Goal: Information Seeking & Learning: Learn about a topic

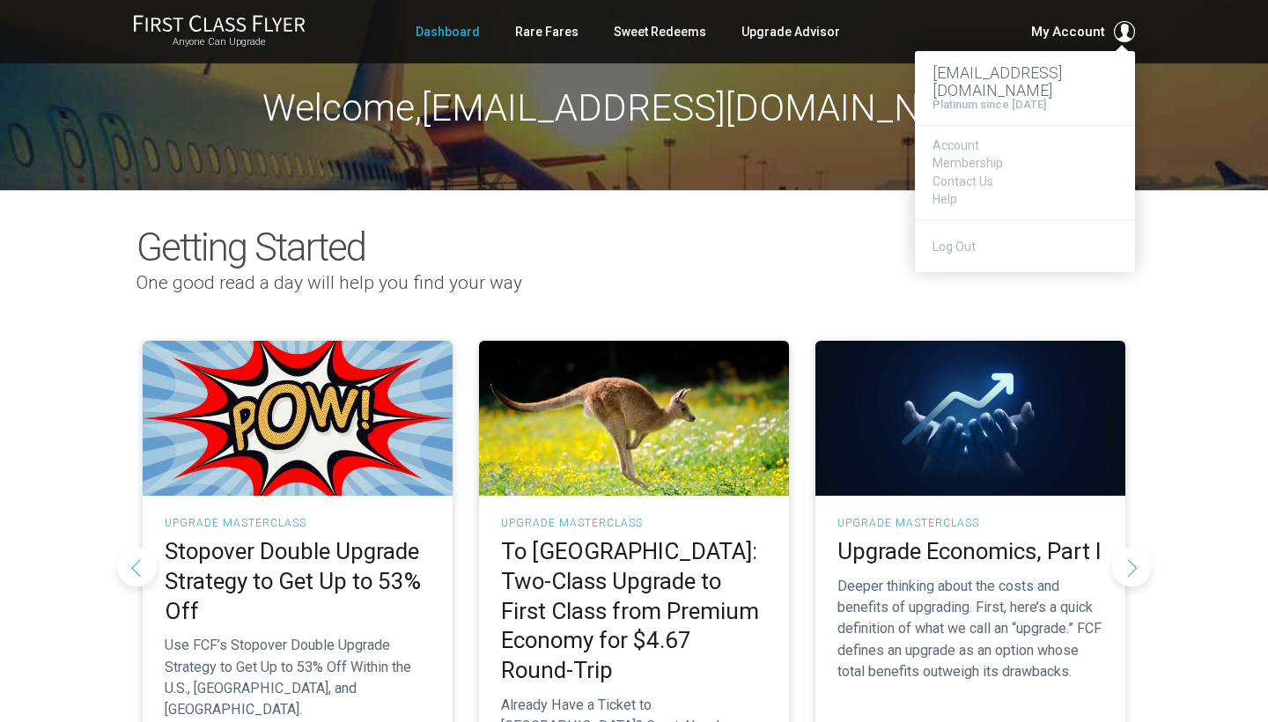
click at [989, 70] on h3 "[EMAIL_ADDRESS][DOMAIN_NAME]" at bounding box center [1024, 81] width 185 height 35
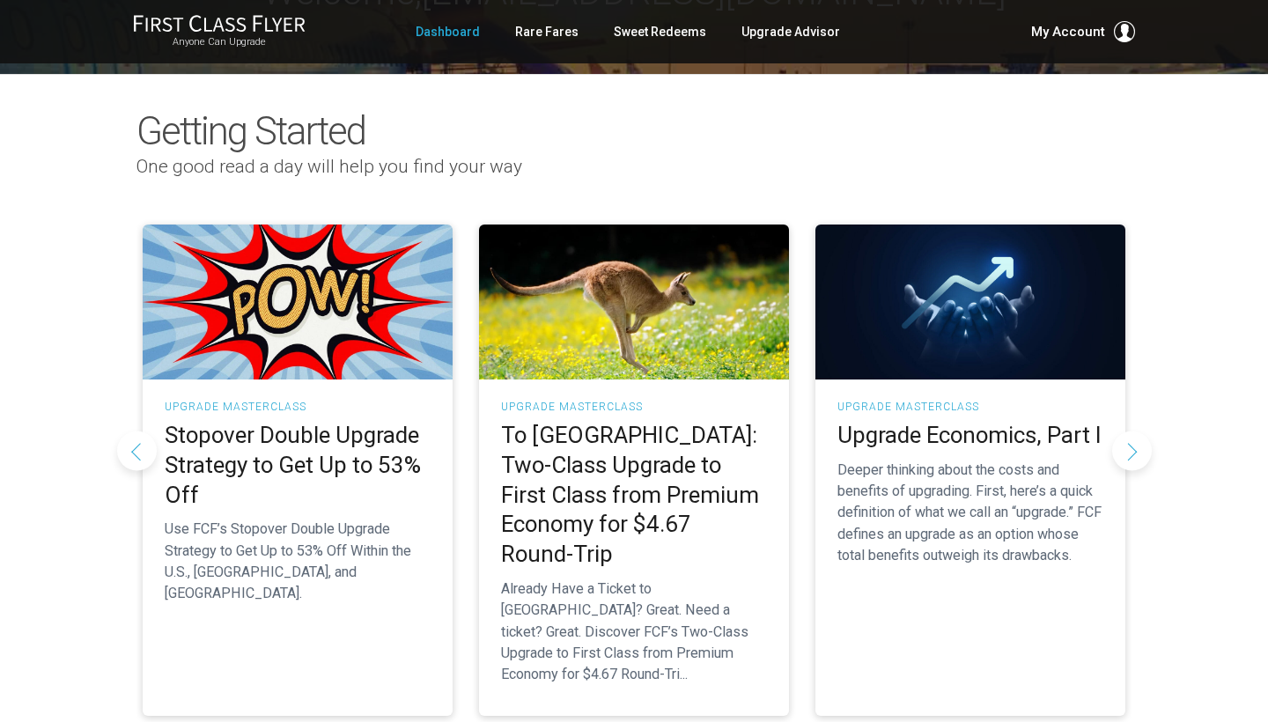
scroll to position [70, 0]
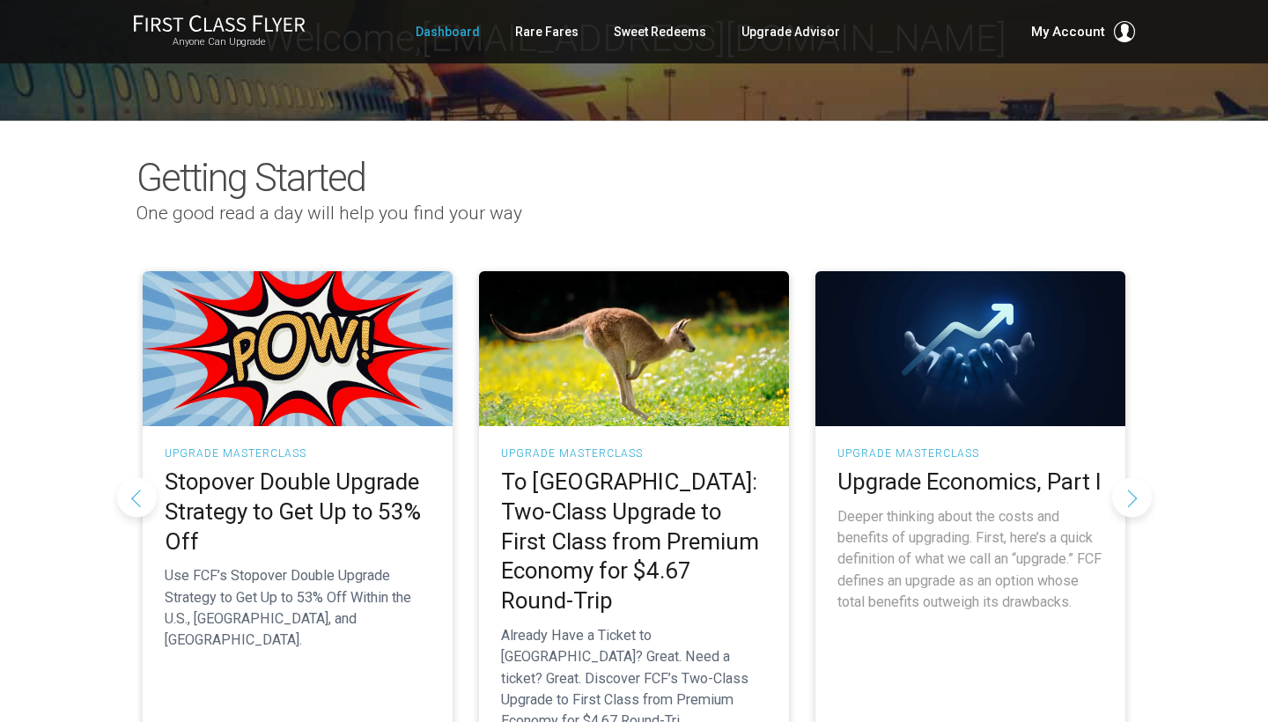
click at [974, 403] on img at bounding box center [970, 348] width 310 height 155
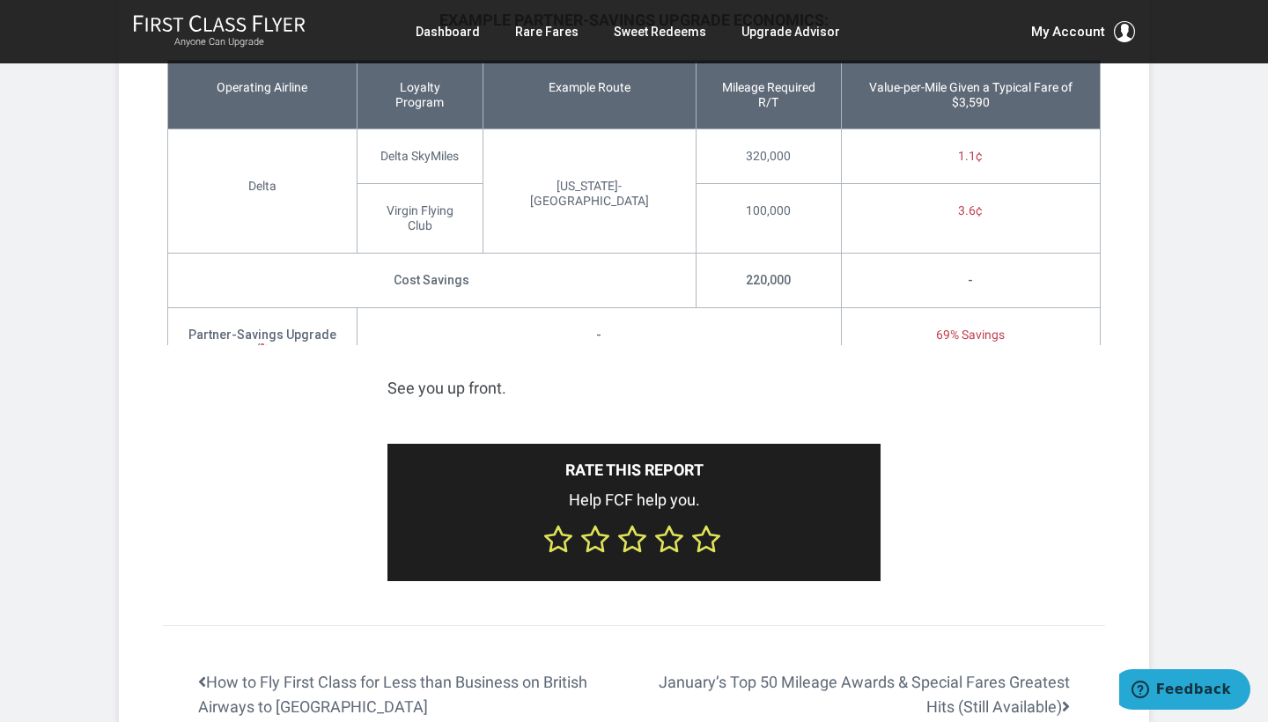
scroll to position [3735, 0]
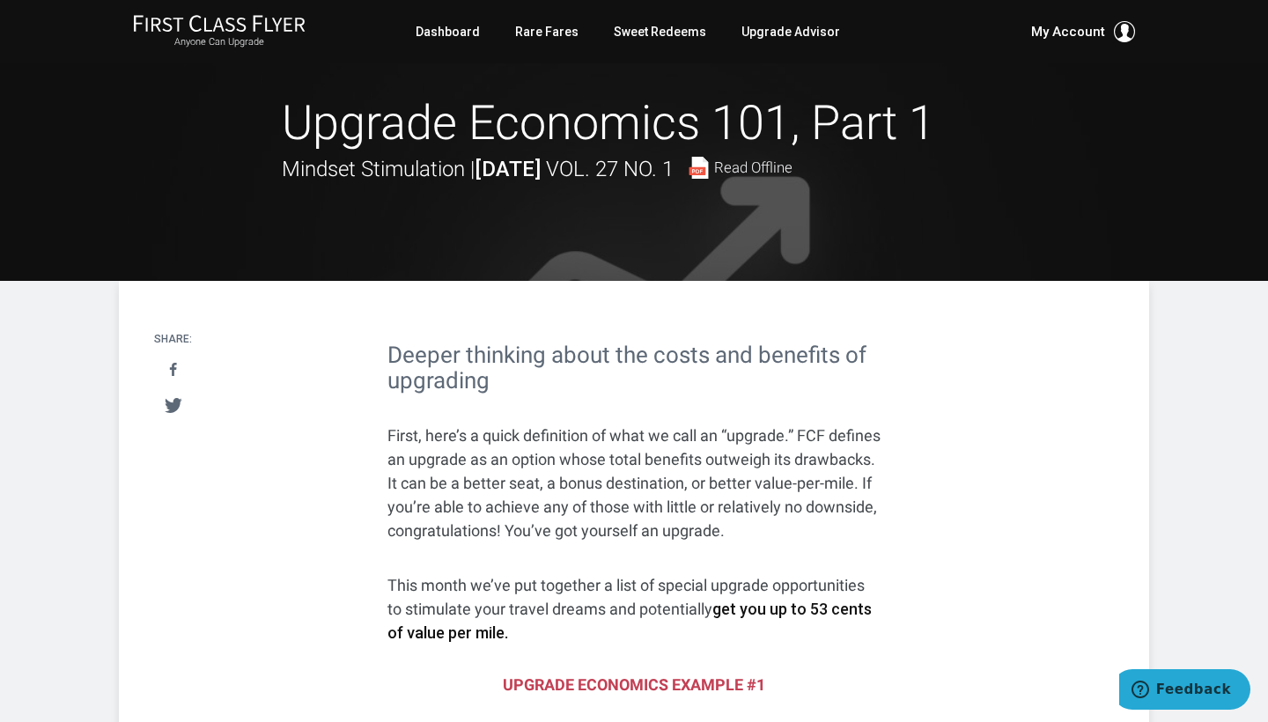
scroll to position [0, 0]
click at [471, 33] on link "Dashboard" at bounding box center [448, 32] width 64 height 32
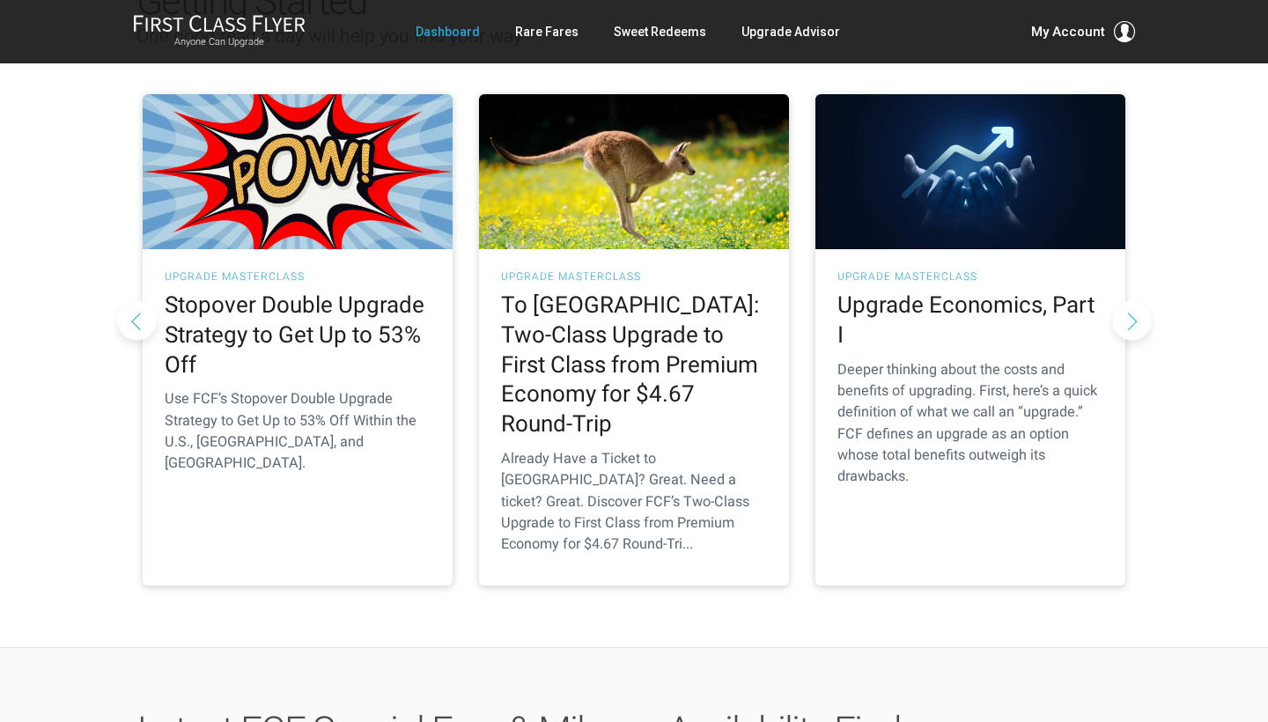
scroll to position [237, 0]
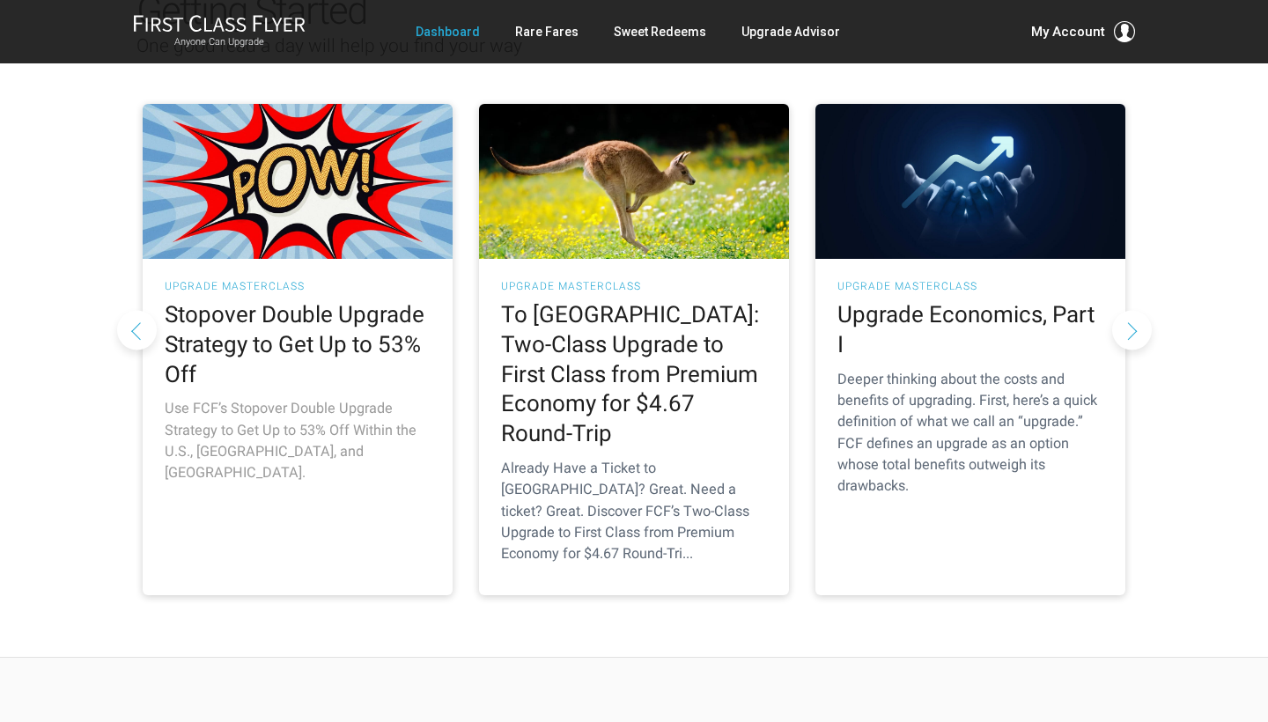
click at [251, 323] on h2 "Stopover Double Upgrade Strategy to Get Up to 53% Off" at bounding box center [298, 344] width 266 height 89
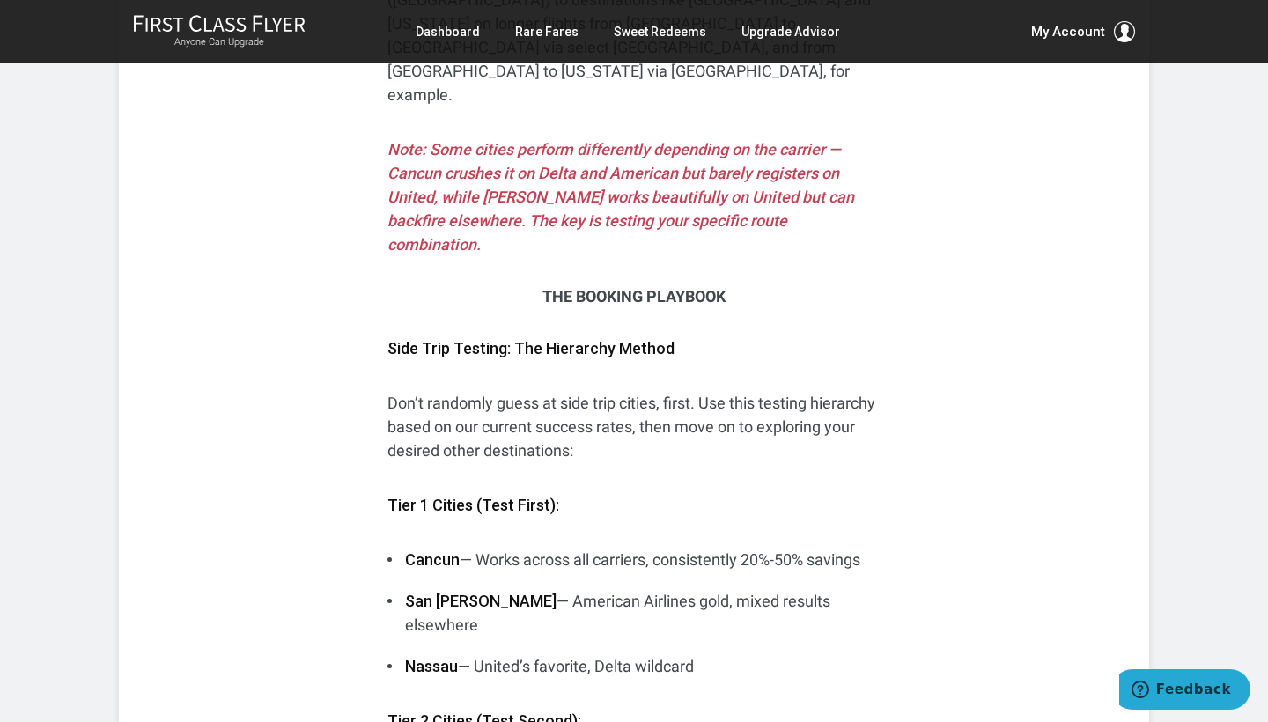
scroll to position [6324, 0]
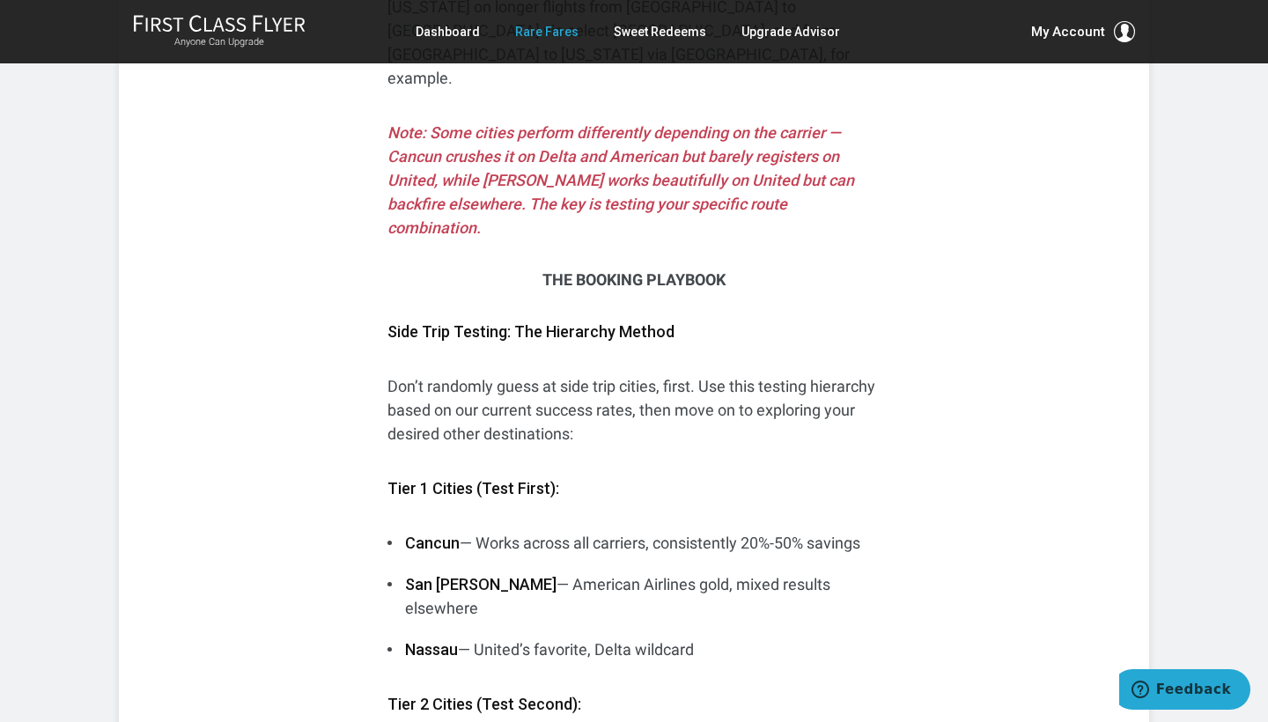
click at [537, 30] on link "Rare Fares" at bounding box center [546, 32] width 63 height 32
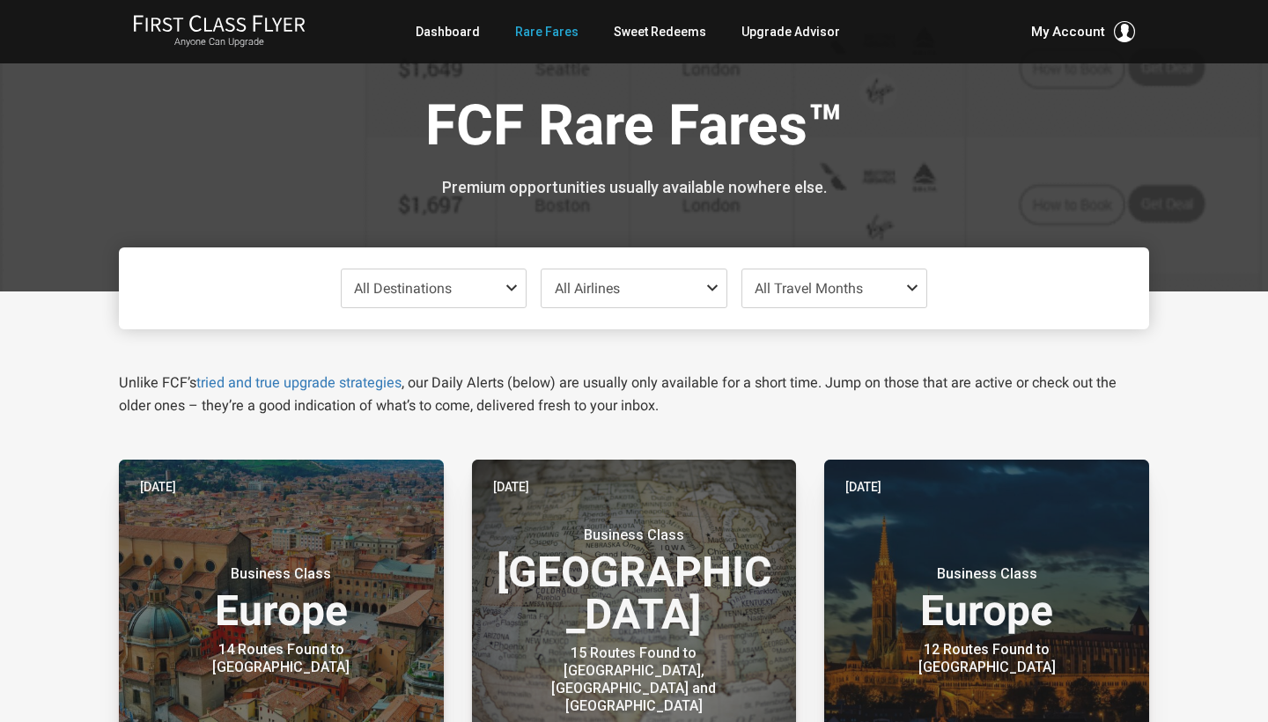
click at [504, 288] on span "All Destinations" at bounding box center [434, 288] width 185 height 38
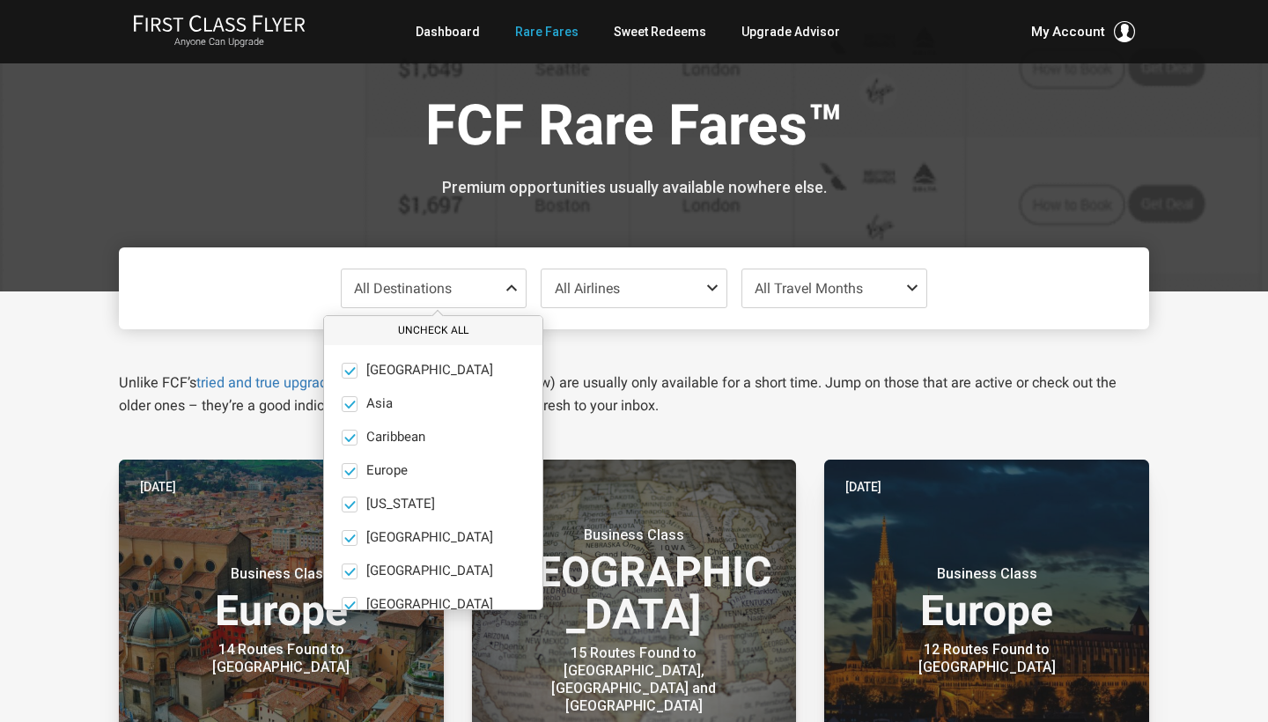
click at [427, 336] on button "Uncheck All" at bounding box center [433, 330] width 218 height 29
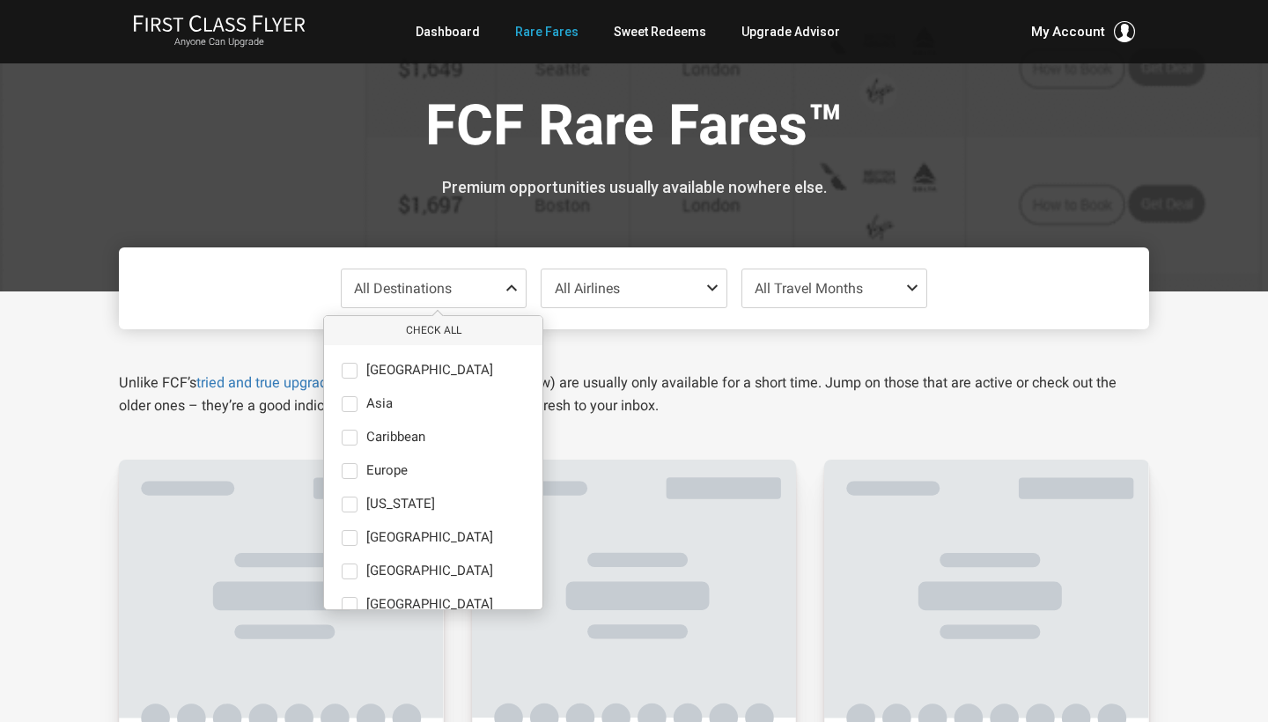
click at [439, 292] on span "All Destinations" at bounding box center [403, 288] width 98 height 17
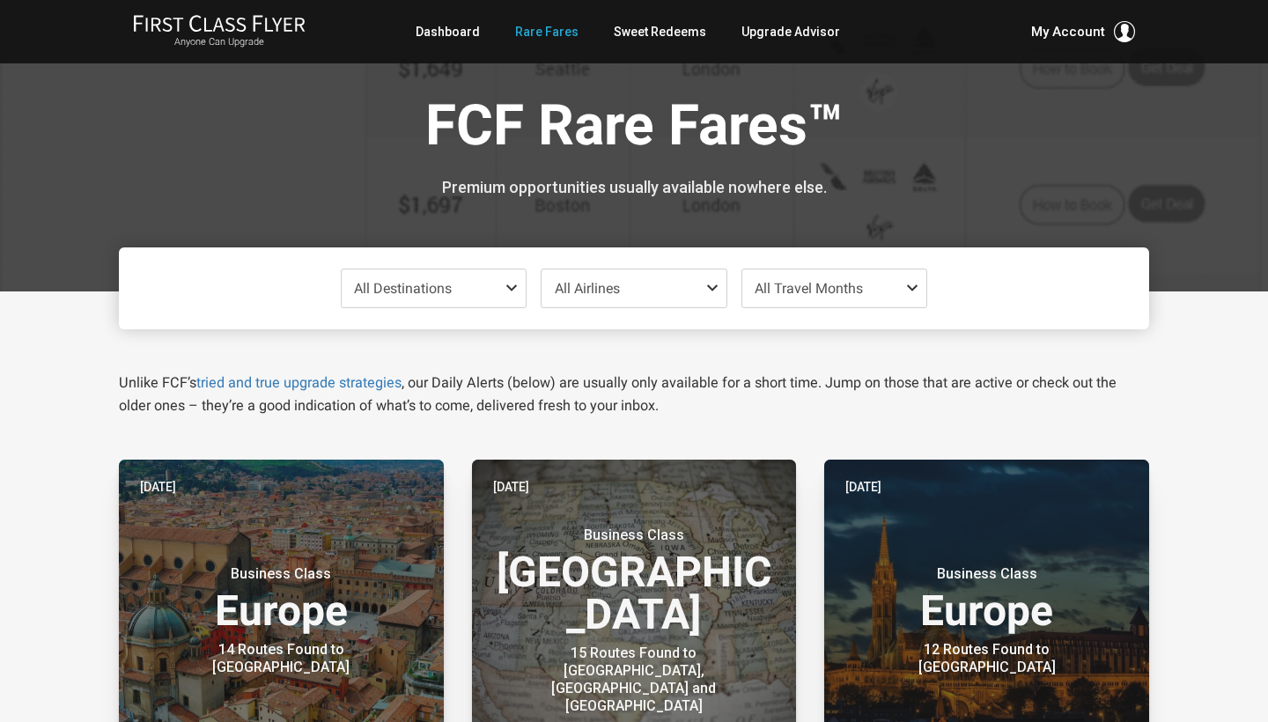
click at [438, 295] on span "All Destinations" at bounding box center [403, 288] width 98 height 17
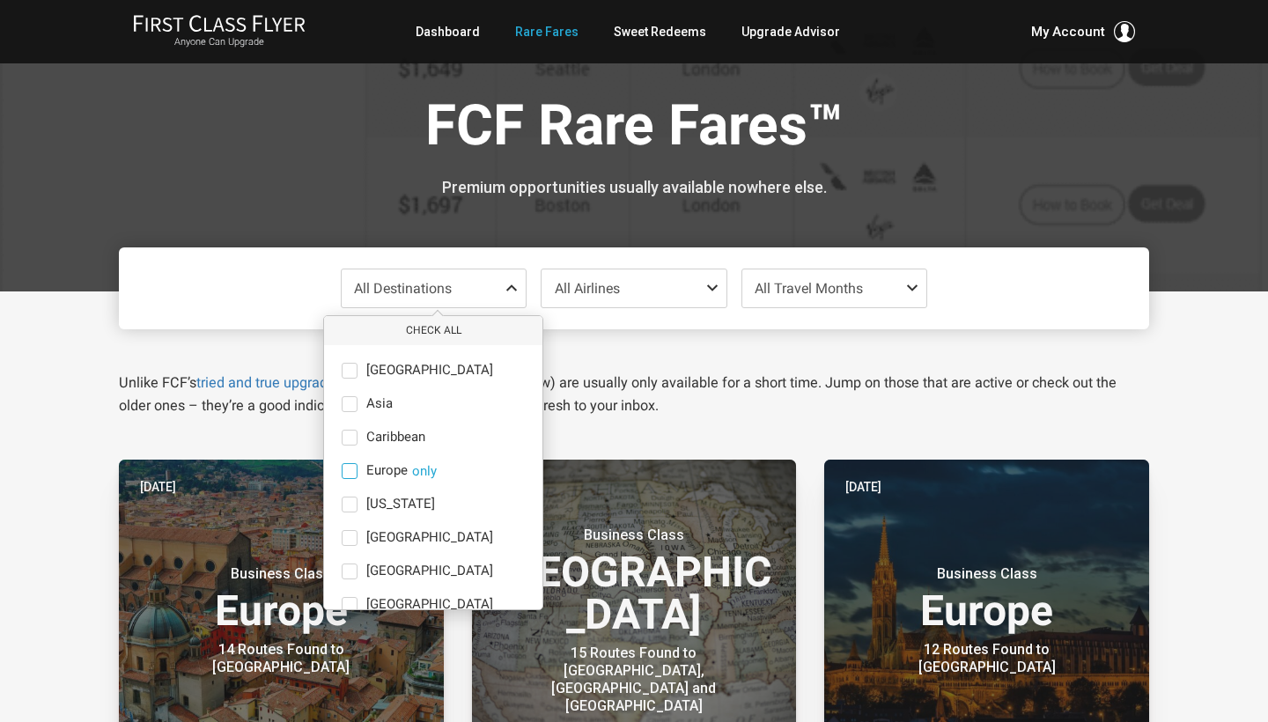
click at [353, 473] on span at bounding box center [350, 471] width 16 height 16
click at [0, 0] on input "Europe only" at bounding box center [0, 0] width 0 height 0
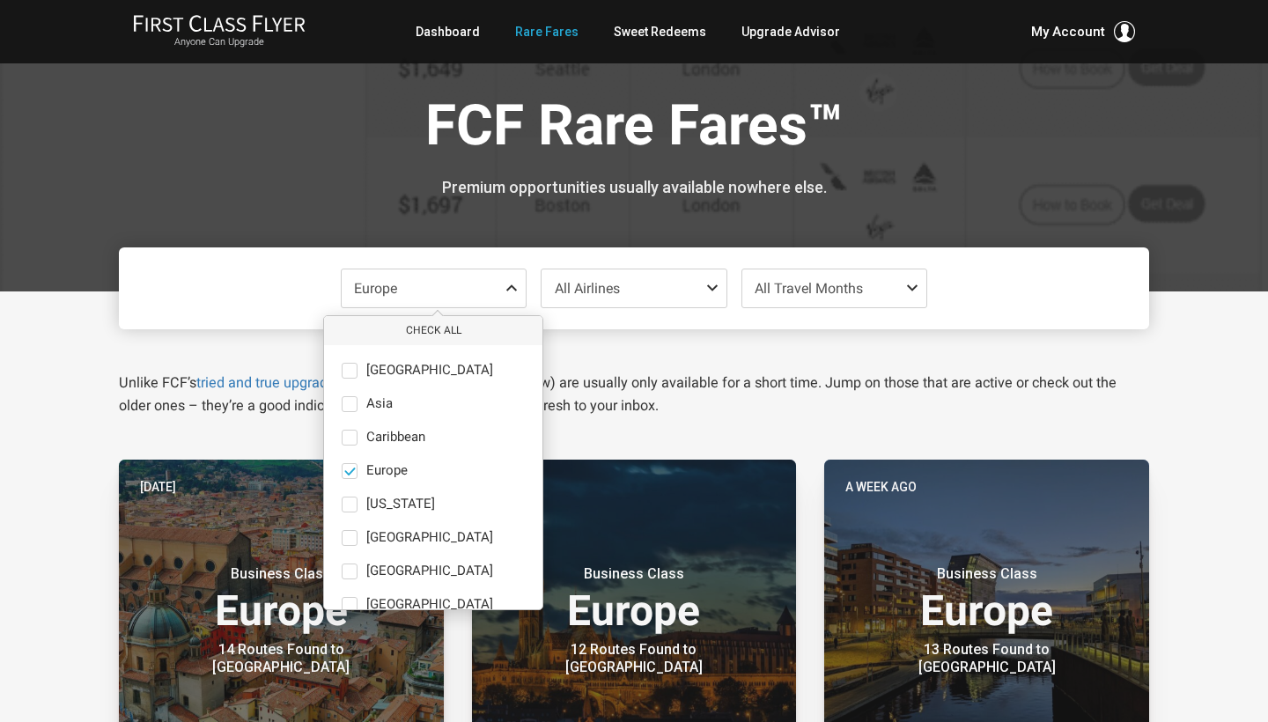
click at [911, 284] on span at bounding box center [915, 288] width 21 height 14
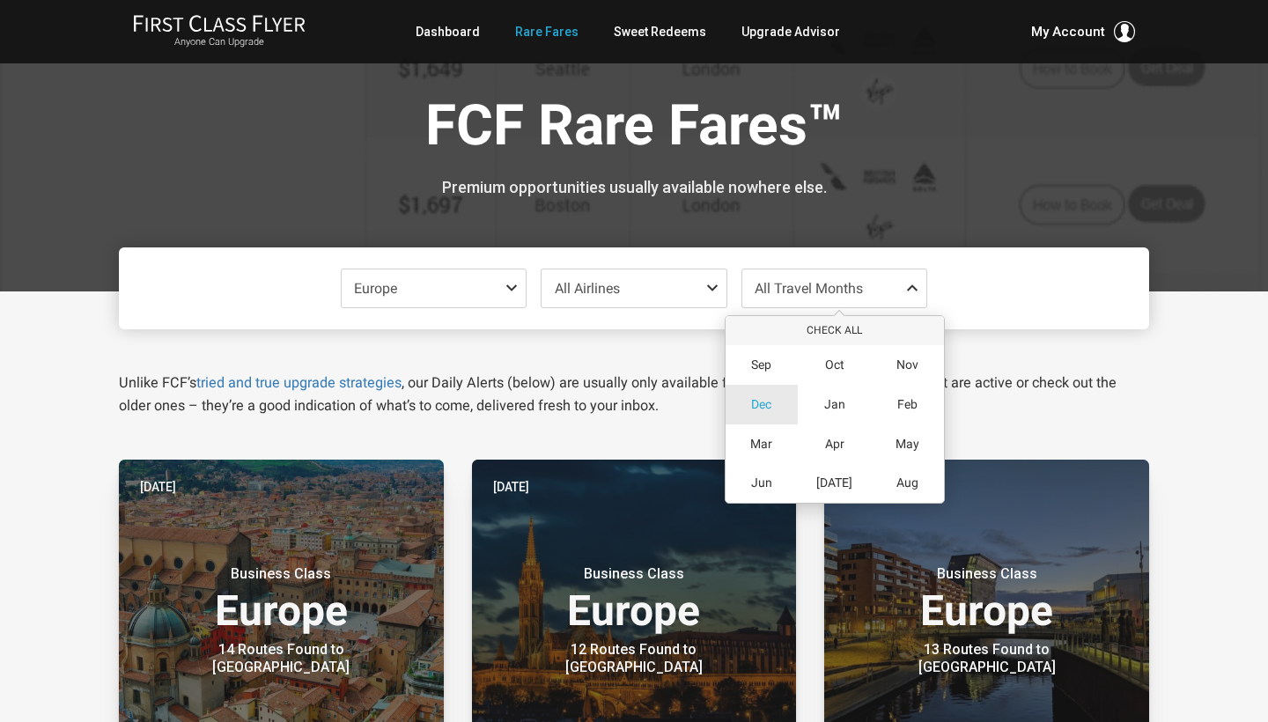
click at [759, 402] on span "Dec" at bounding box center [761, 404] width 20 height 15
click at [999, 275] on div "Europe Check All Africa only Asia only Caribbean only Europe only Hawaii only I…" at bounding box center [634, 288] width 1030 height 82
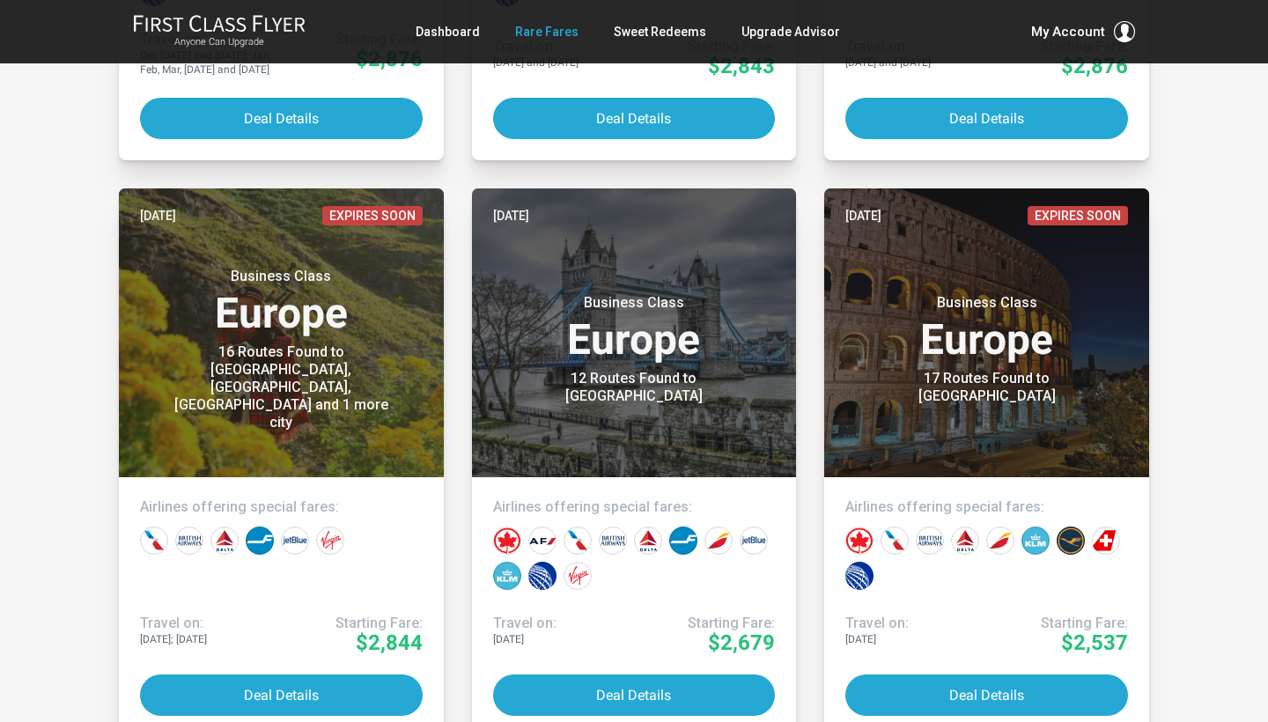
scroll to position [2016, 0]
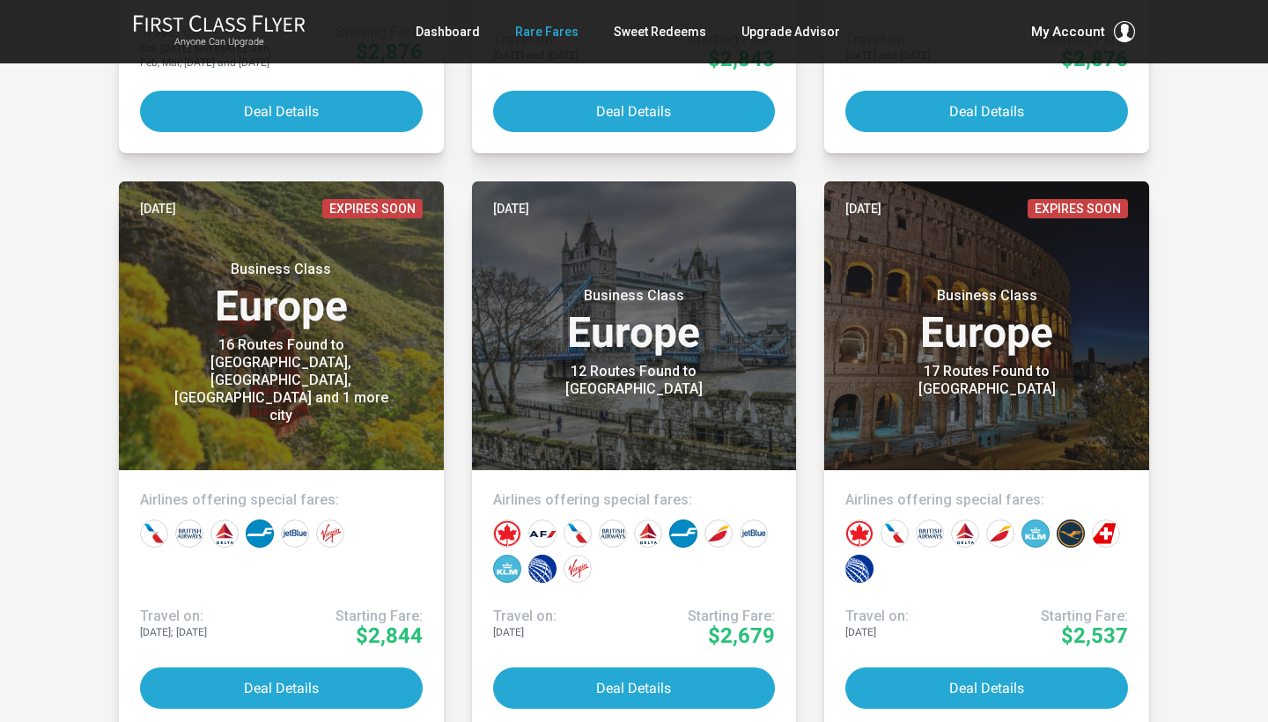
click at [630, 693] on button "Deal Details" at bounding box center [634, 687] width 283 height 41
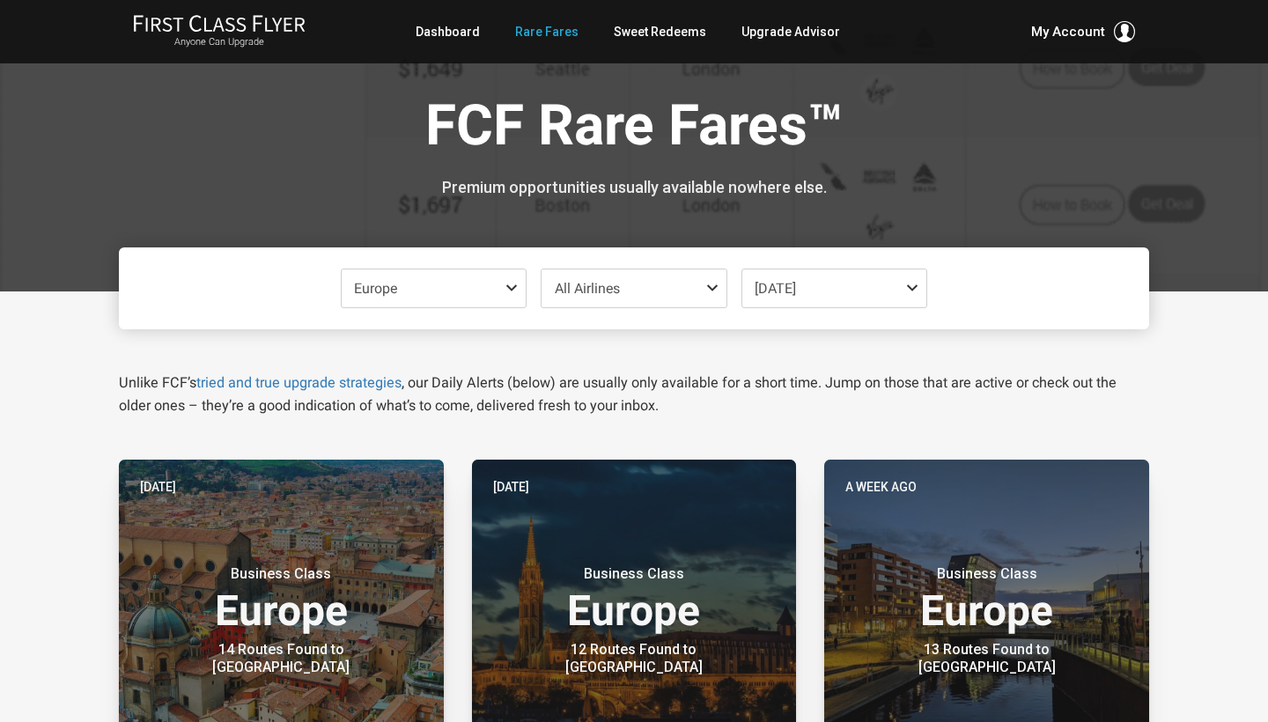
scroll to position [0, 0]
click at [675, 31] on link "Sweet Redeems" at bounding box center [660, 32] width 92 height 32
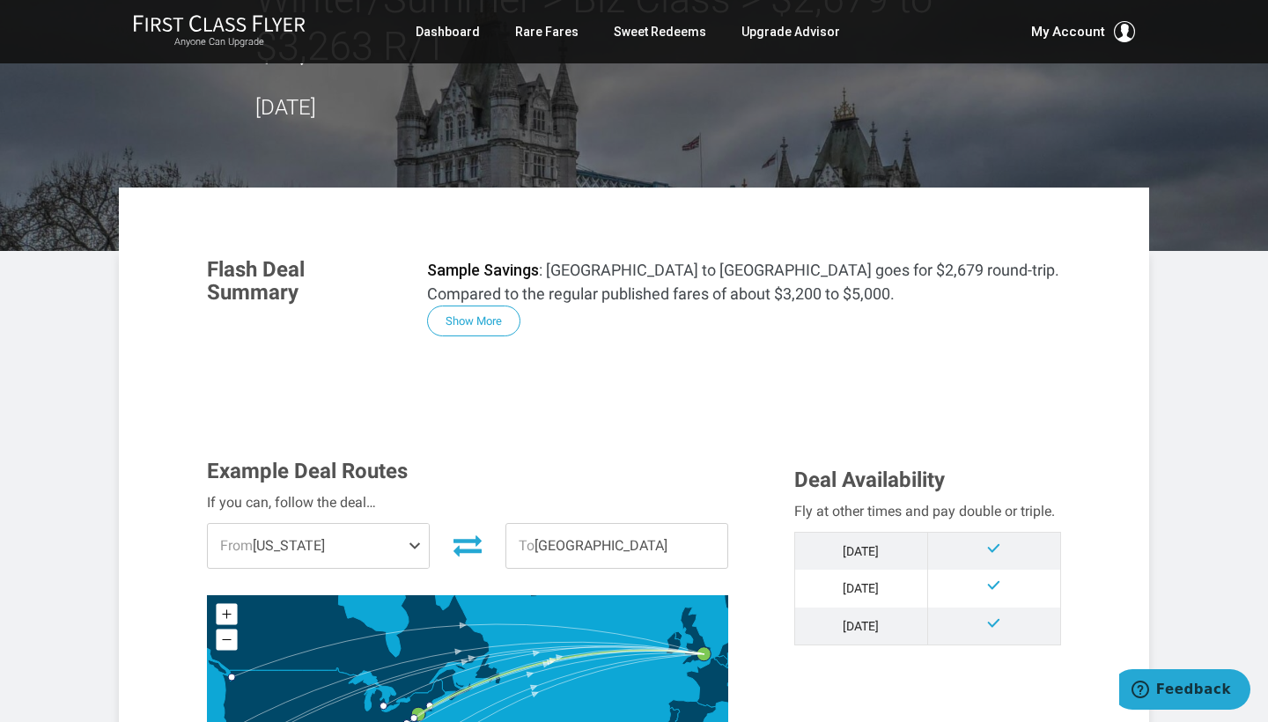
scroll to position [157, 0]
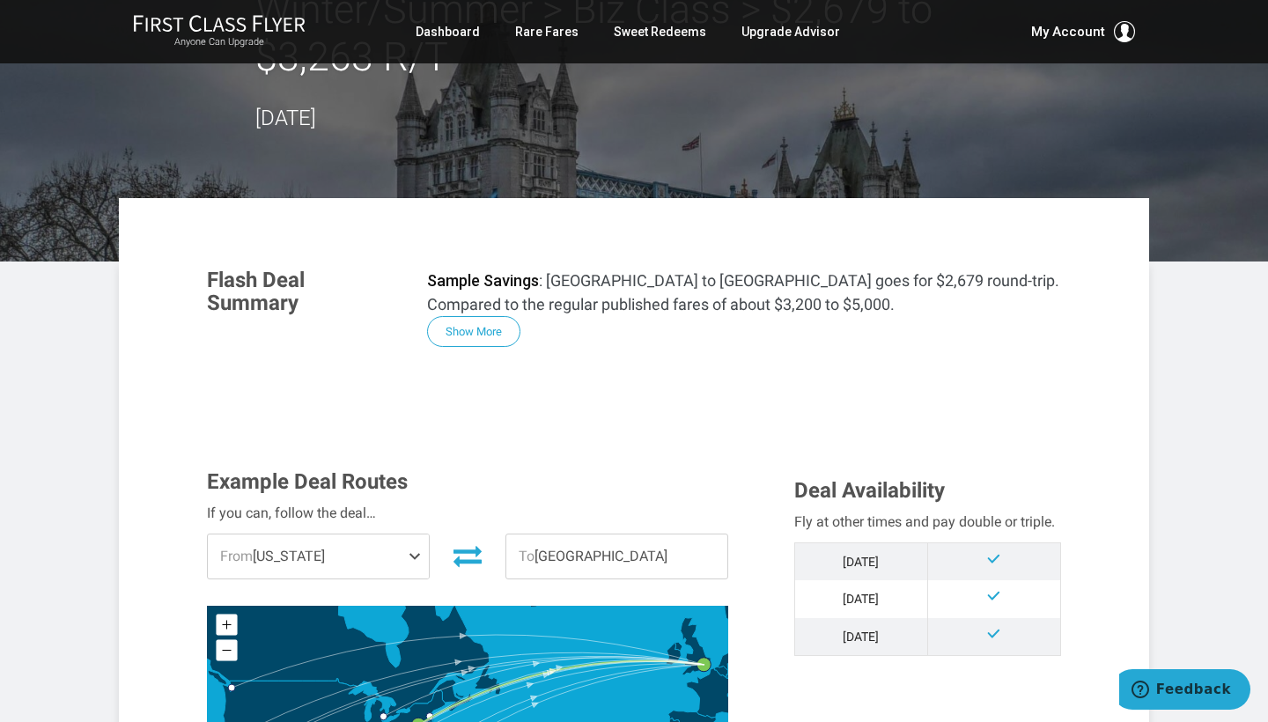
click at [413, 534] on span at bounding box center [418, 556] width 21 height 44
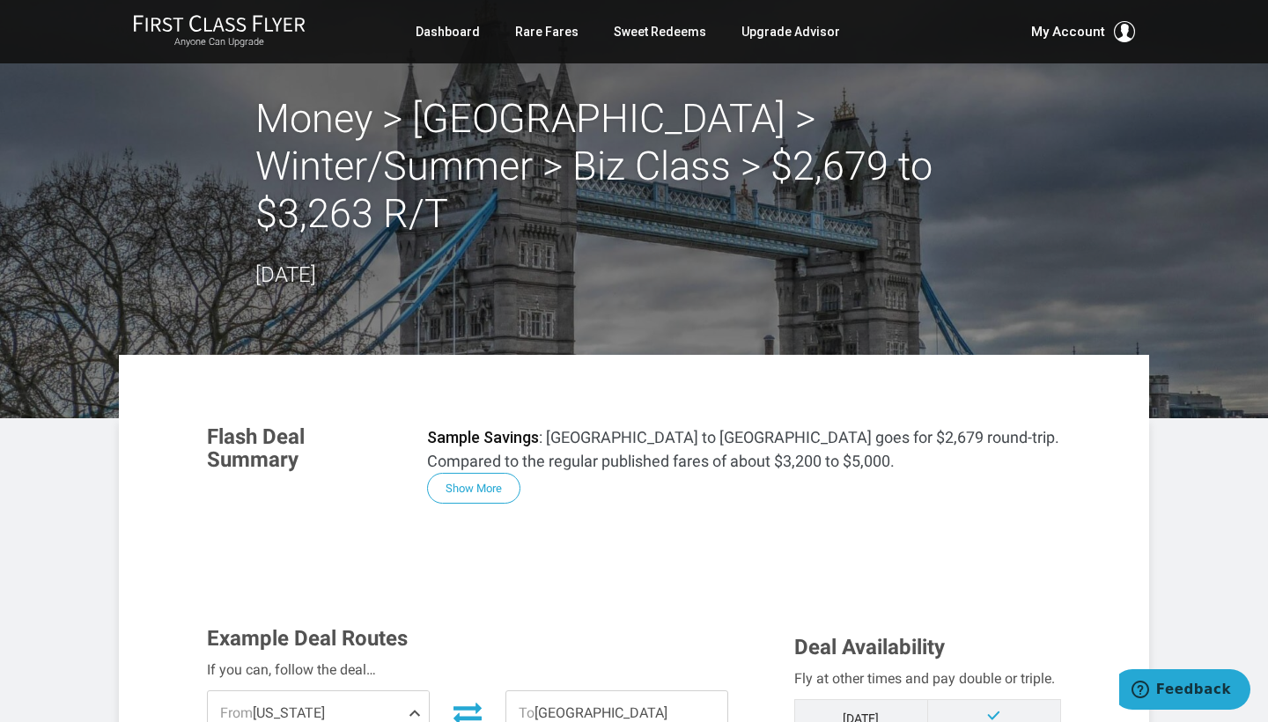
scroll to position [0, 0]
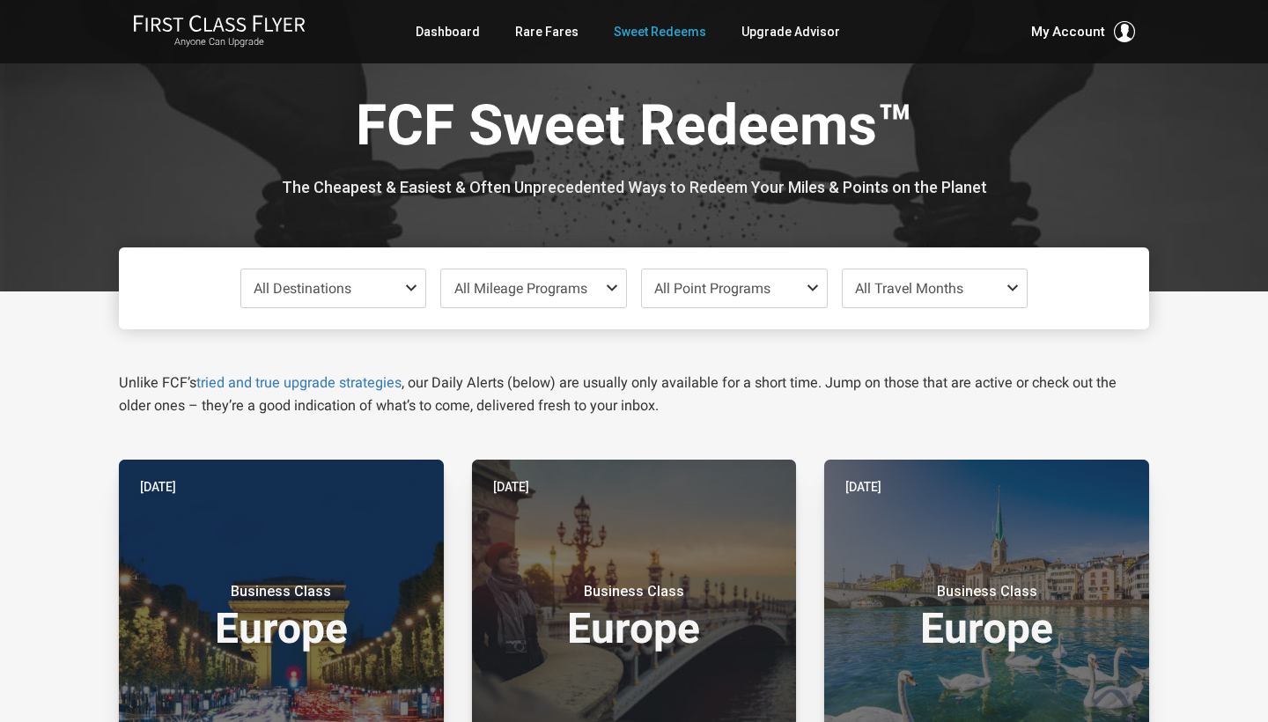
click at [410, 282] on span at bounding box center [414, 288] width 21 height 14
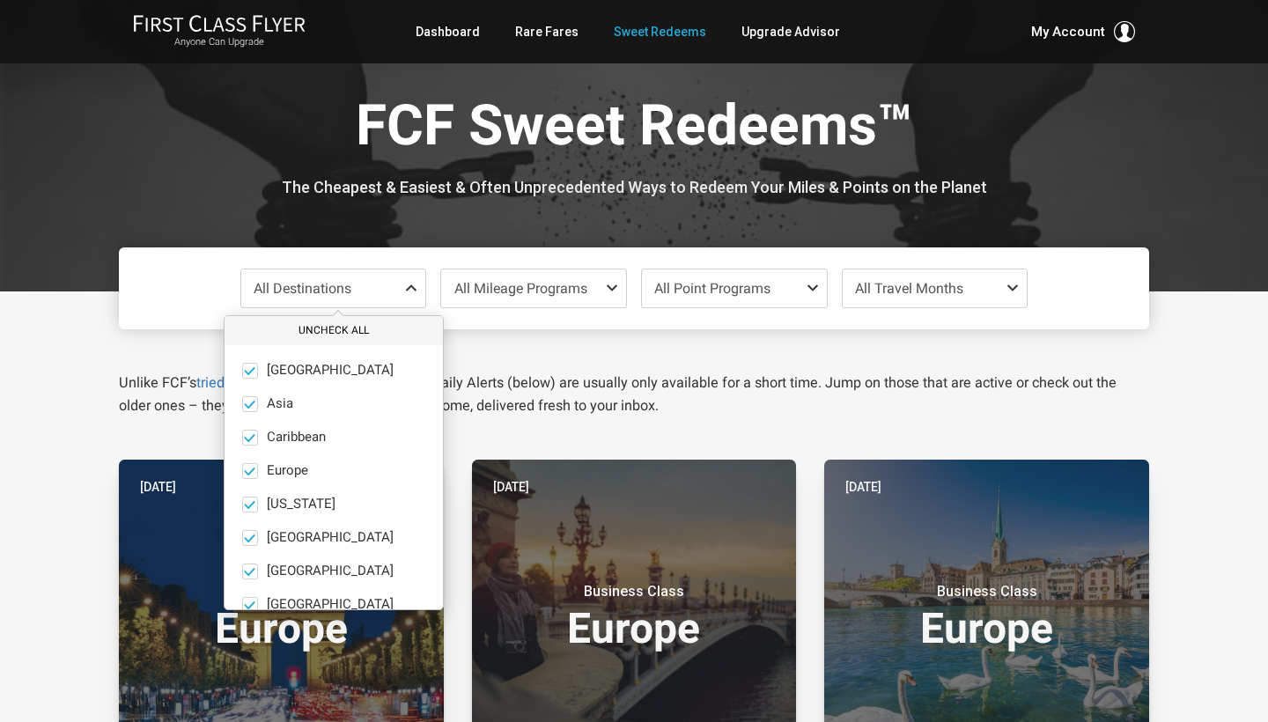
click at [345, 339] on button "Uncheck All" at bounding box center [334, 330] width 218 height 29
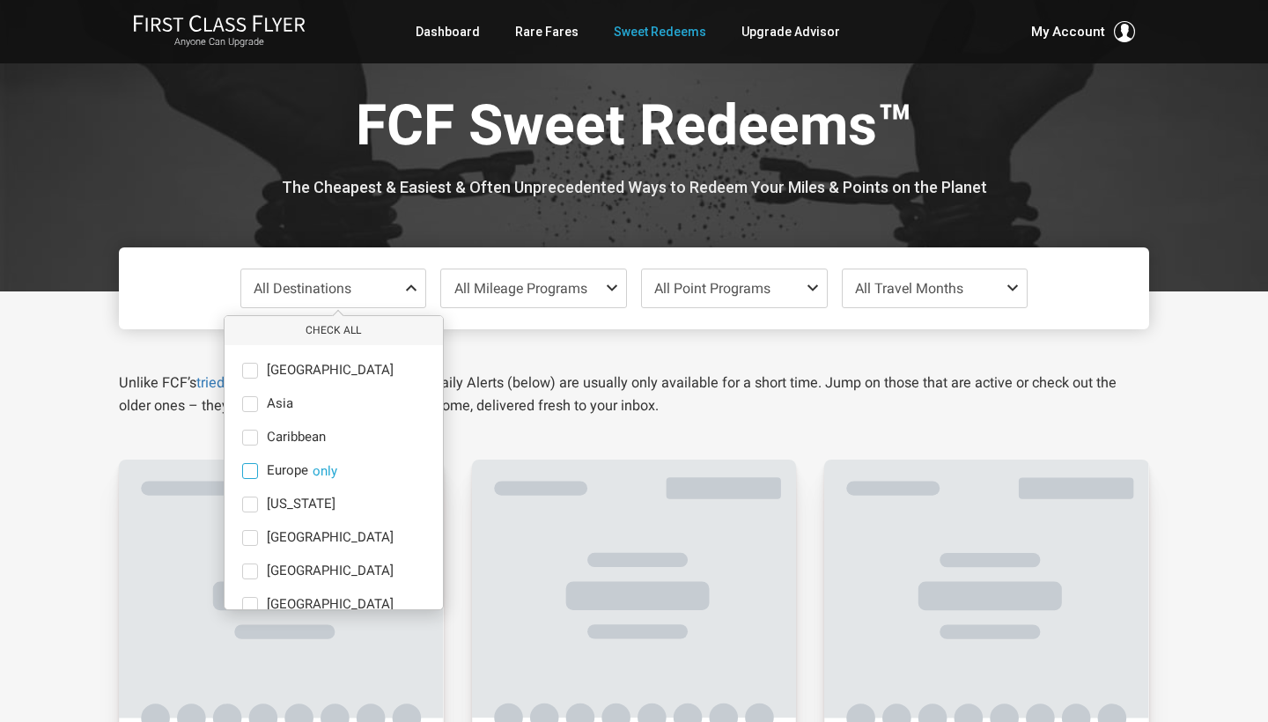
click at [254, 470] on span at bounding box center [250, 471] width 16 height 16
click at [0, 0] on input "Europe only" at bounding box center [0, 0] width 0 height 0
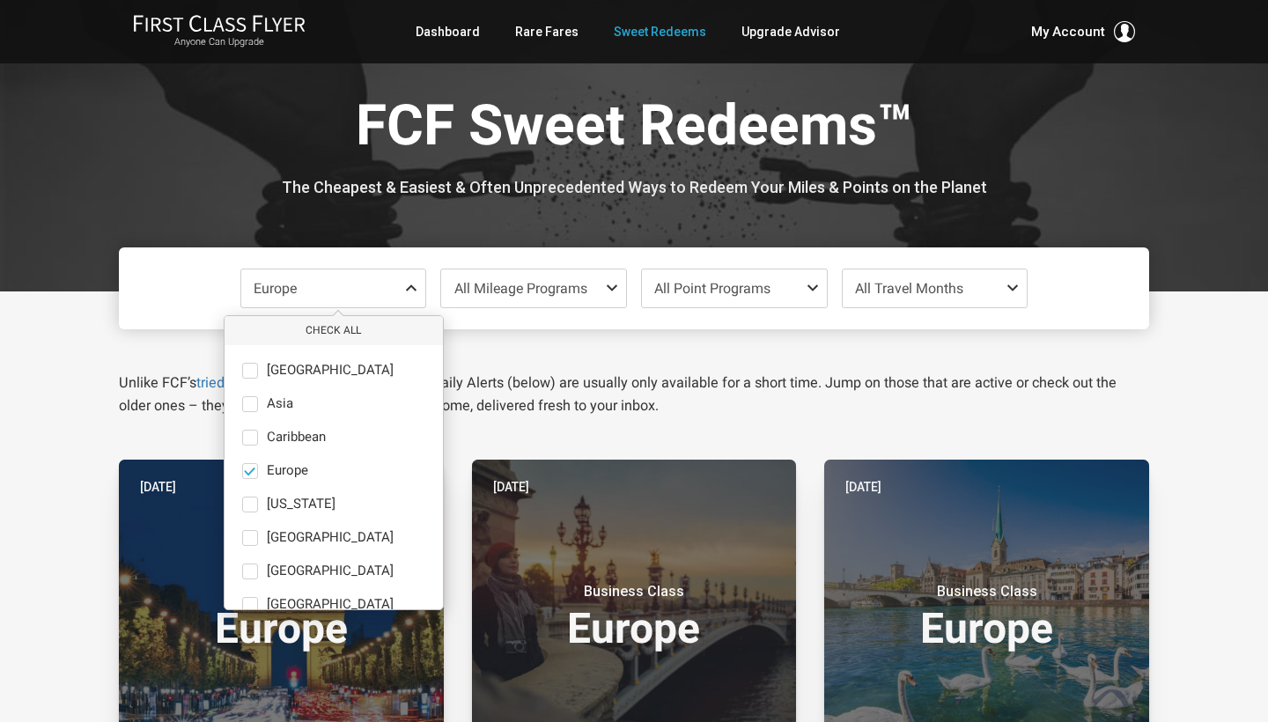
click at [1006, 284] on span at bounding box center [1016, 288] width 21 height 14
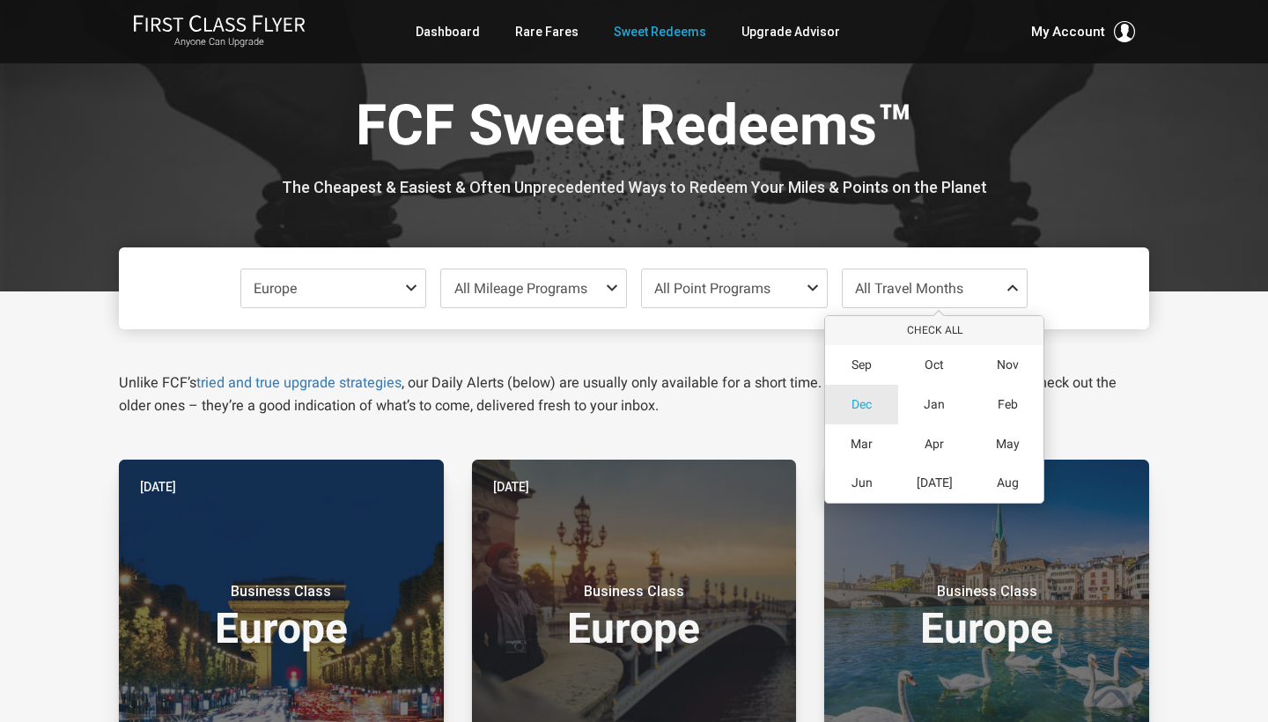
click at [870, 407] on span "Dec" at bounding box center [861, 404] width 20 height 15
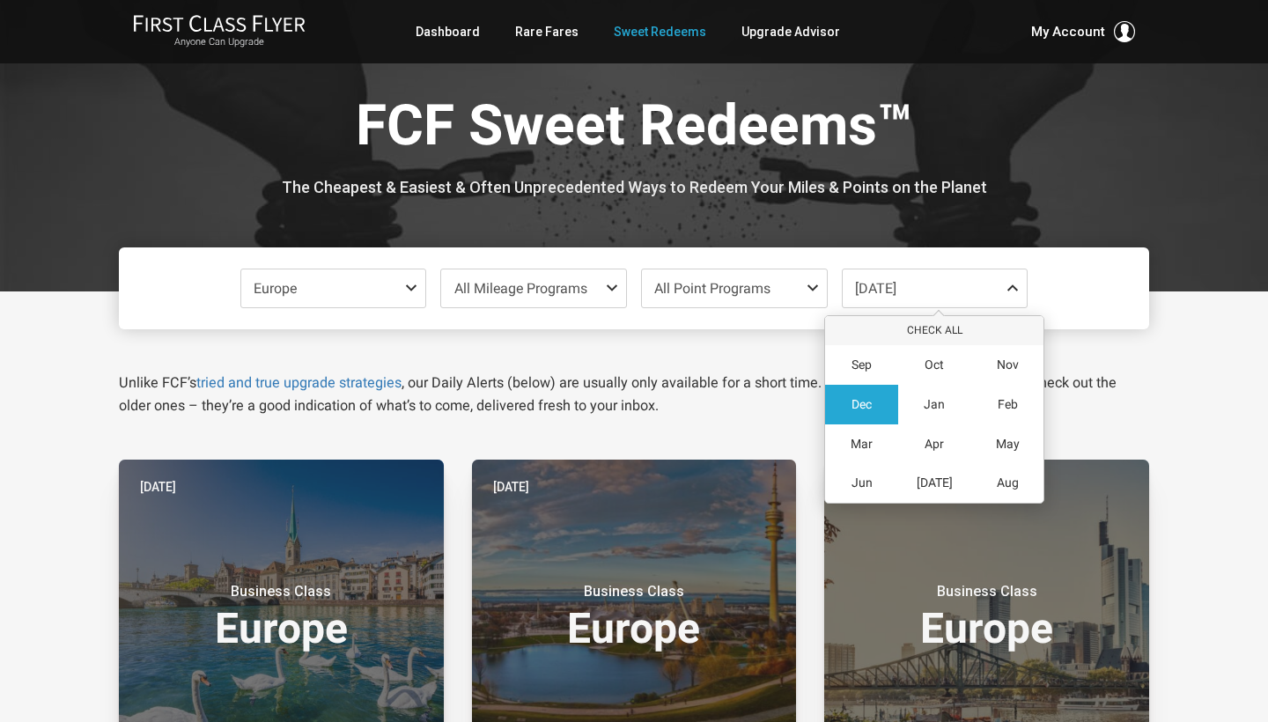
click at [1120, 318] on div "Europe Check All Africa only Asia only Caribbean only Europe only Hawaii only I…" at bounding box center [634, 288] width 1030 height 82
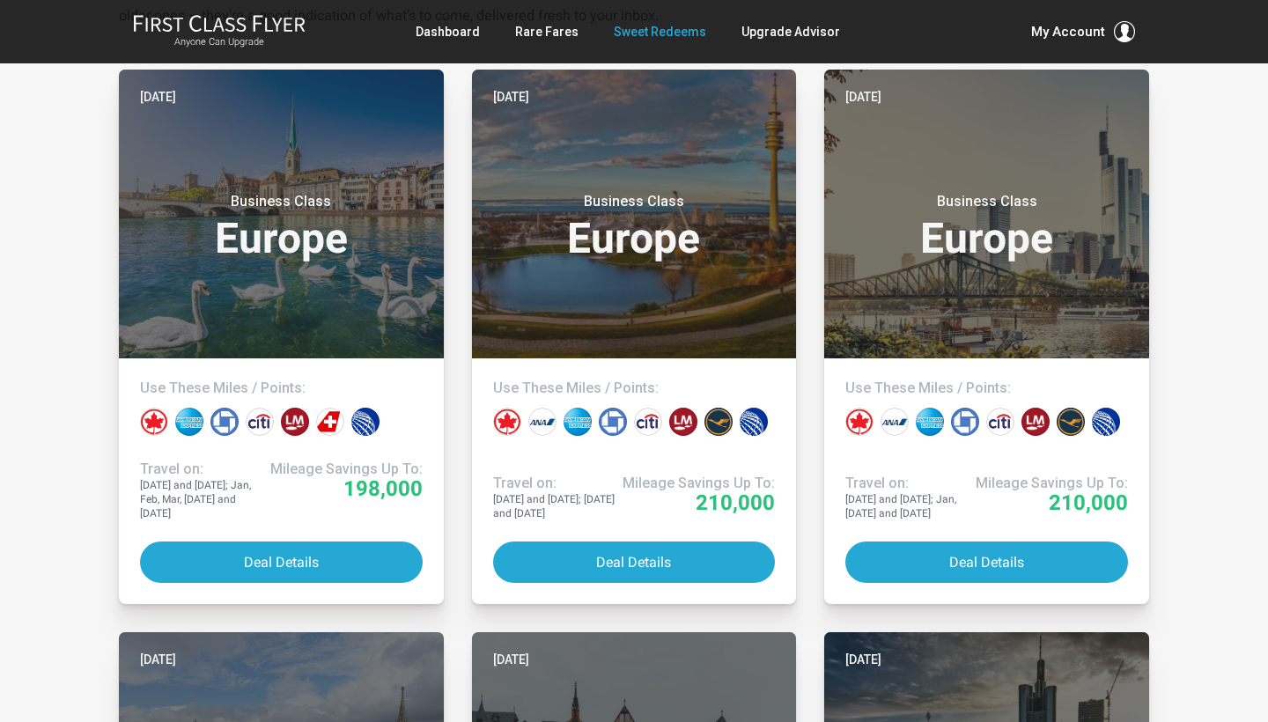
scroll to position [393, 0]
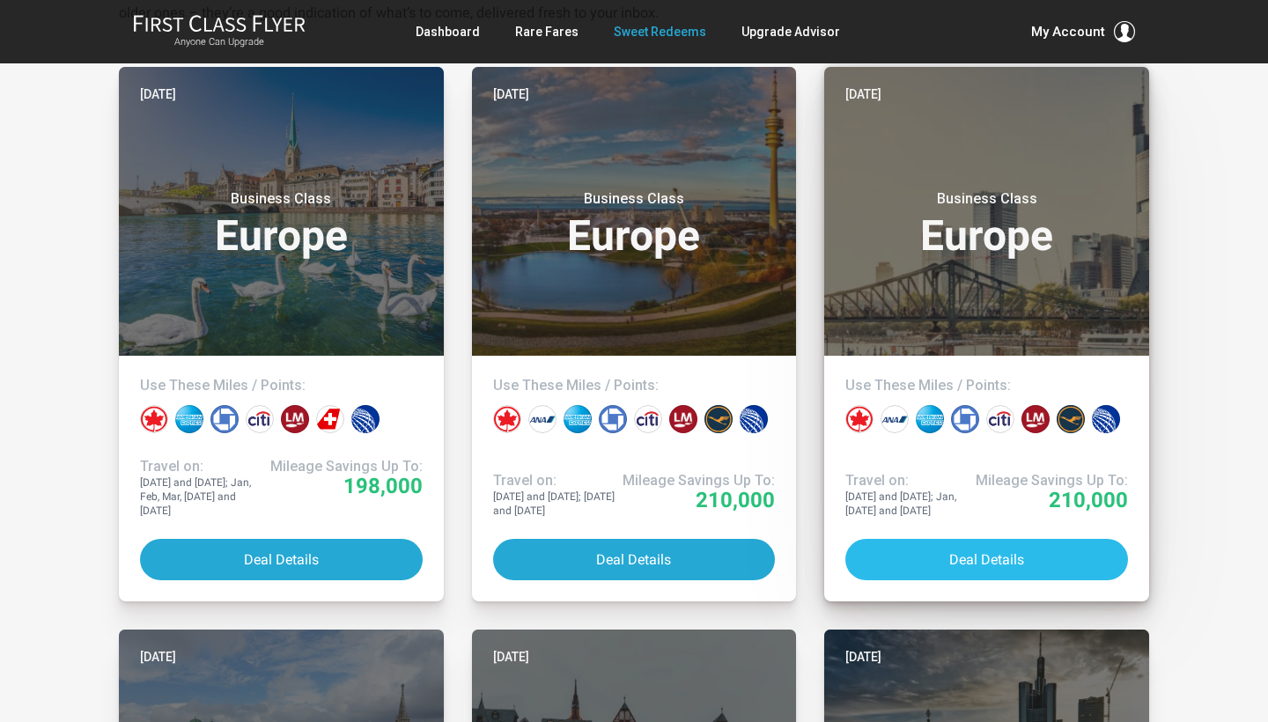
click at [989, 566] on button "Deal Details" at bounding box center [986, 559] width 283 height 41
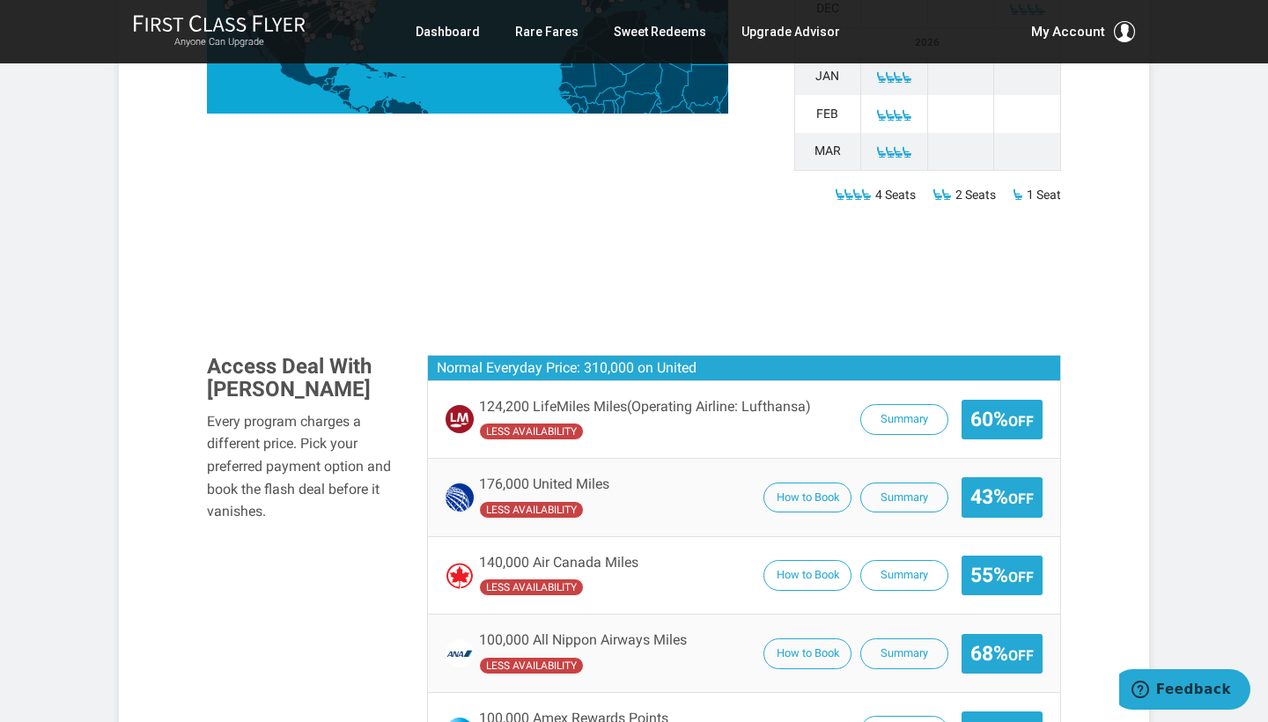
scroll to position [1010, 0]
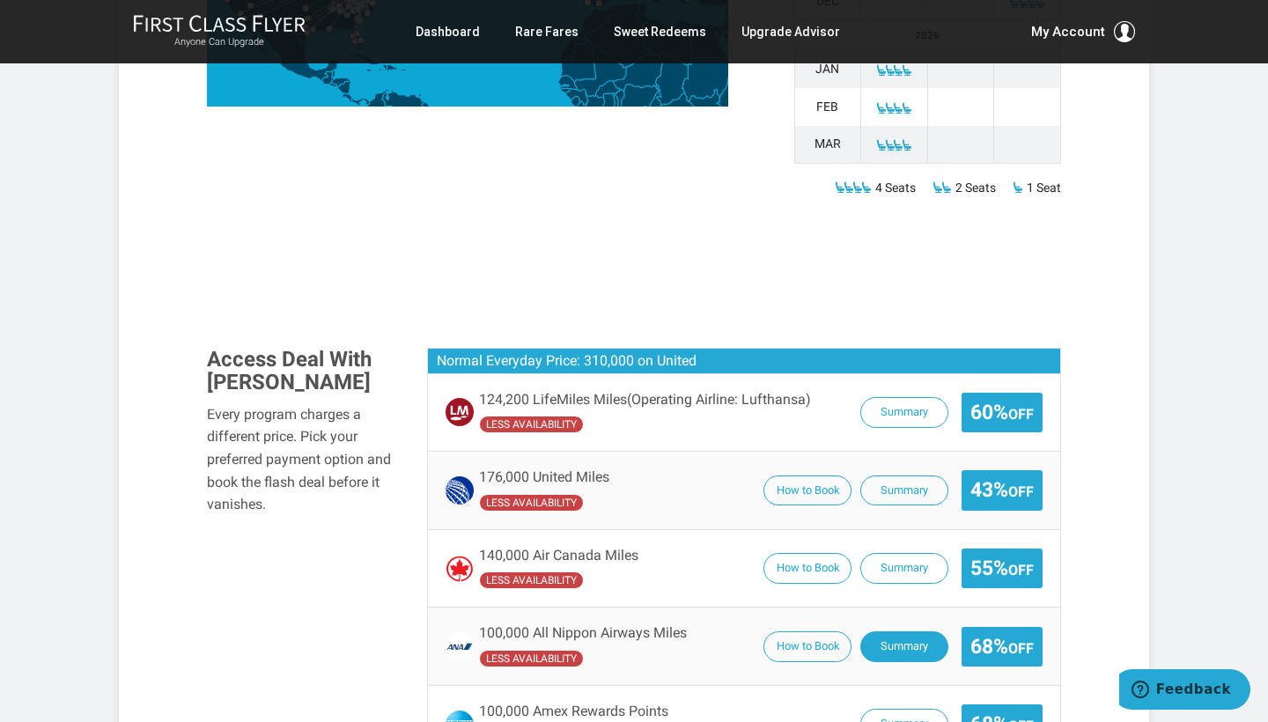
click at [881, 631] on button "Summary" at bounding box center [904, 646] width 88 height 31
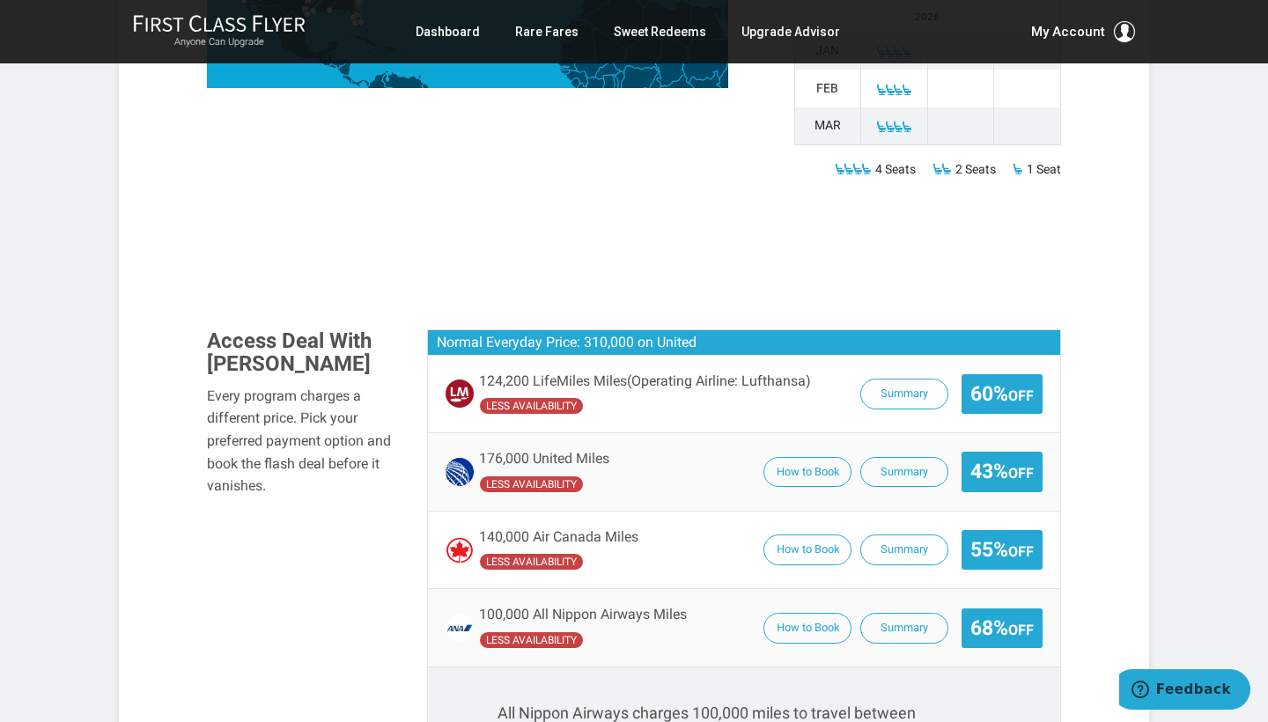
scroll to position [1022, 0]
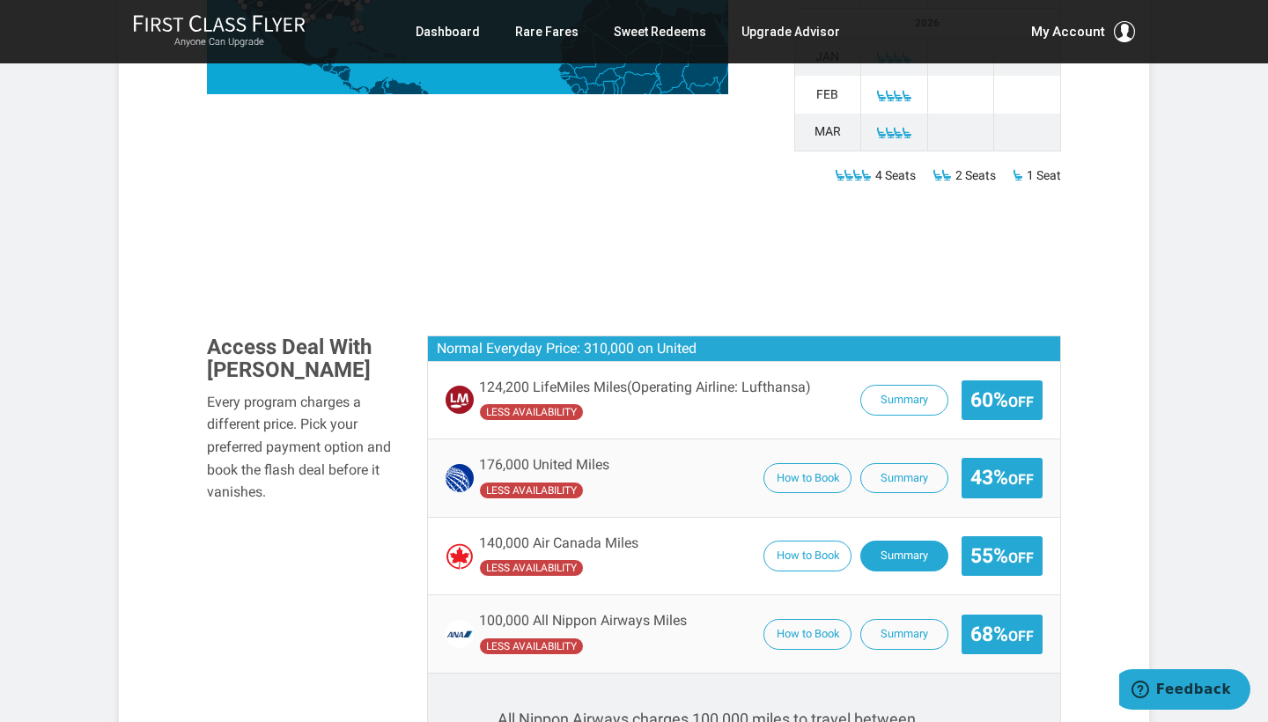
click at [883, 541] on button "Summary" at bounding box center [904, 556] width 88 height 31
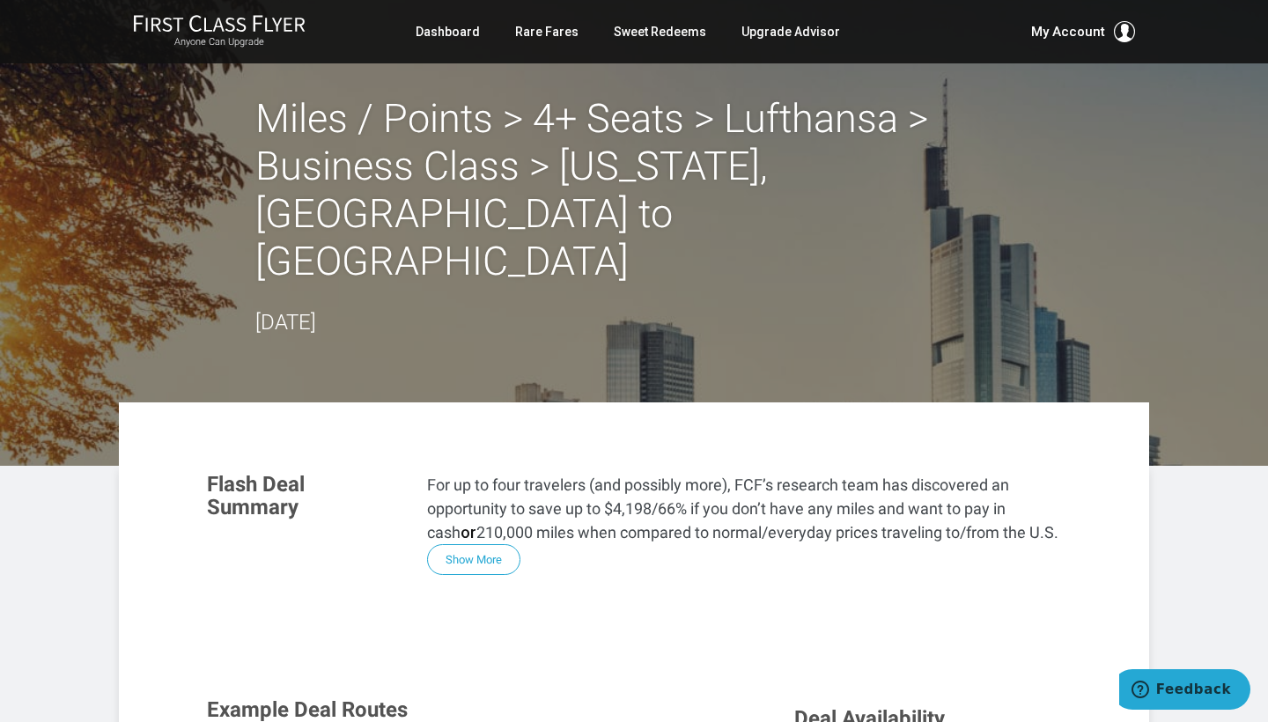
scroll to position [0, 0]
